Goal: Find specific page/section: Find specific page/section

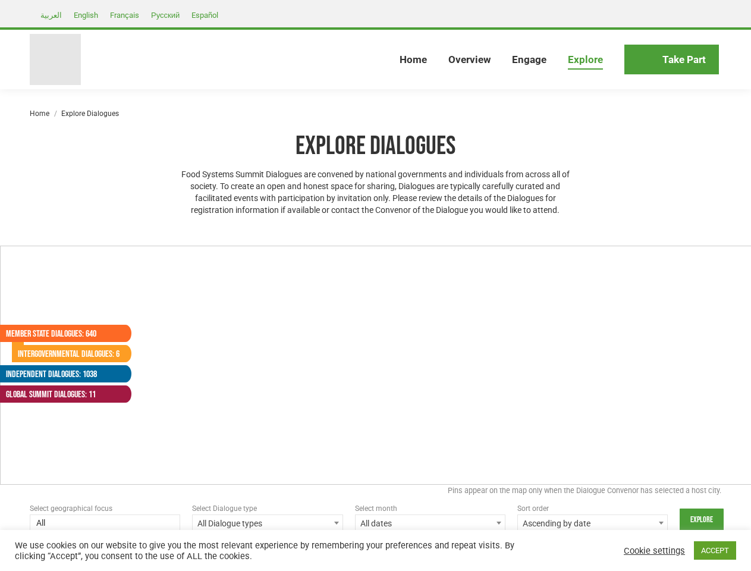
select select
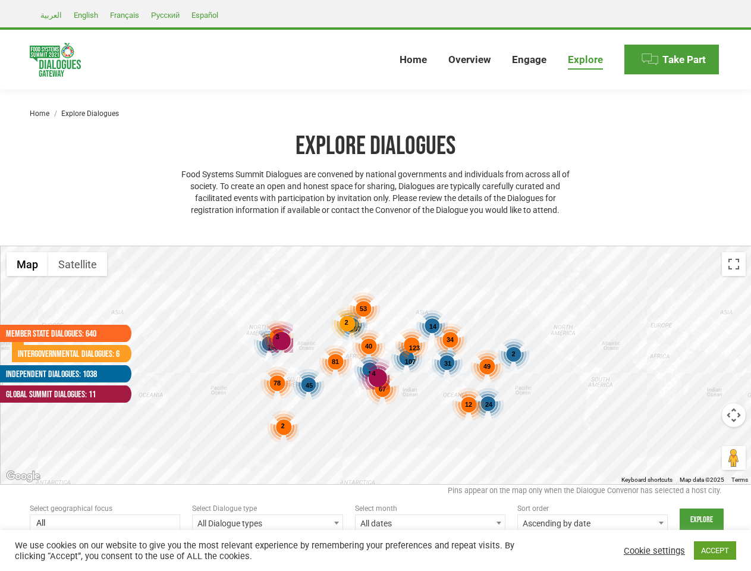
click at [375, 285] on div "187 107 168 192 45 24 31 14 2 123 53 81 78 67 49 40 12 46 2 34 2 4 3" at bounding box center [376, 365] width 751 height 238
click at [376, 365] on div "4" at bounding box center [374, 374] width 32 height 32
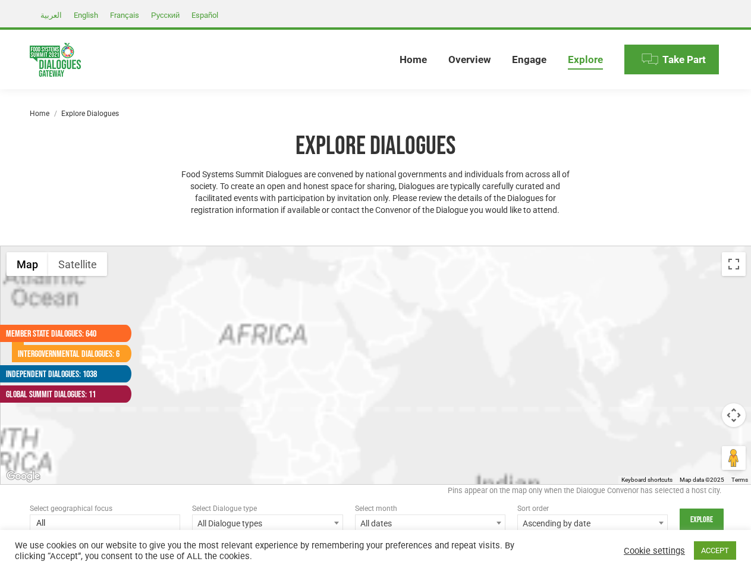
click at [376, 365] on div at bounding box center [376, 365] width 751 height 238
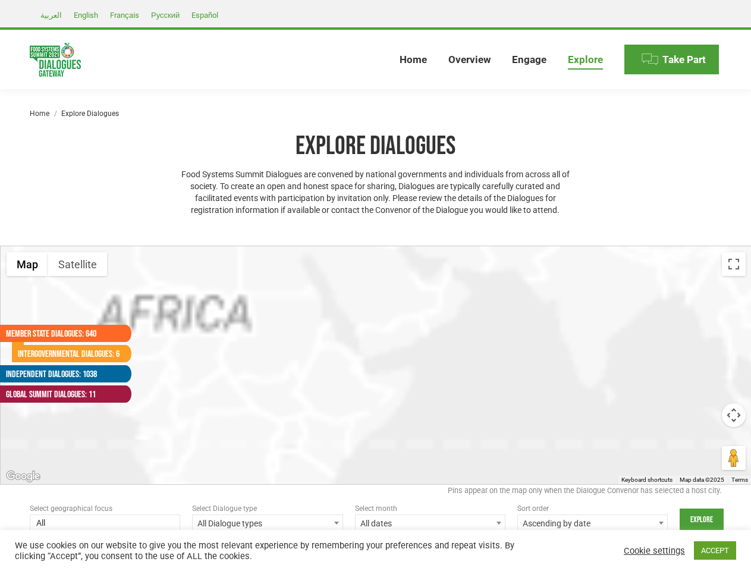
click at [376, 365] on div at bounding box center [376, 365] width 751 height 238
click at [309, 385] on div at bounding box center [376, 365] width 751 height 238
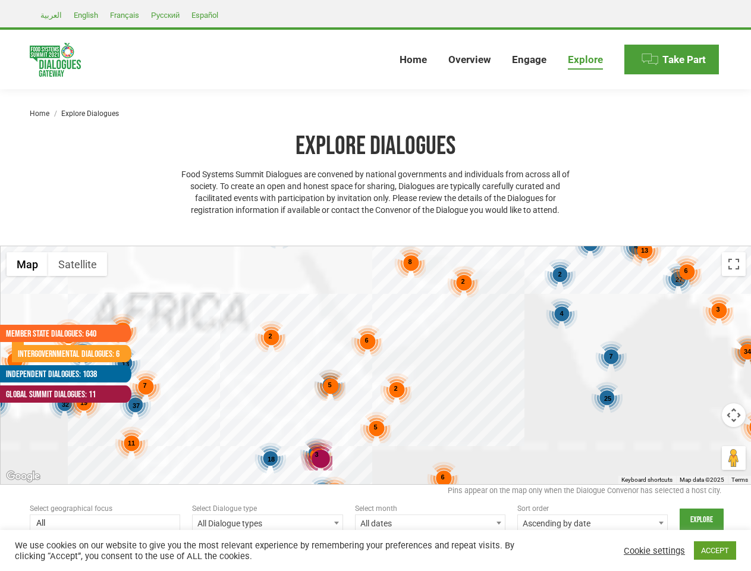
click at [489, 404] on div "7 46 4 8 32 27 6 9 25 13 37 4 3 6 2 3 5 2 3 18 13 6 5 5 6 34 5 5 2 8 2 19 3 6 1…" at bounding box center [376, 365] width 751 height 238
click at [448, 363] on div "7 46 4 8 32 27 6 9 25 13 37 4 3 6 2 3 5 2 3 18 13 6 5 5 6 34 5 5 2 8 2 19 3 6 1…" at bounding box center [376, 365] width 751 height 238
click at [433, 326] on div "7 46 4 8 32 27 6 9 25 13 37 4 3 6 2 3 5 2 3 18 13 6 5 5 6 34 5 5 2 8 2 19 3 6 1…" at bounding box center [376, 365] width 751 height 238
click at [513, 354] on div "7 46 4 8 32 27 6 9 25 13 37 4 3 6 2 3 5 2 3 18 13 6 5 5 6 34 5 5 2 8 2 19 3 6 1…" at bounding box center [376, 365] width 751 height 238
click at [414, 348] on div "7 46 4 8 32 27 6 9 25 13 37 4 3 6 2 3 5 2 3 18 13 6 5 5 6 34 5 5 2 8 2 19 3 6 1…" at bounding box center [376, 365] width 751 height 238
